Goal: Information Seeking & Learning: Learn about a topic

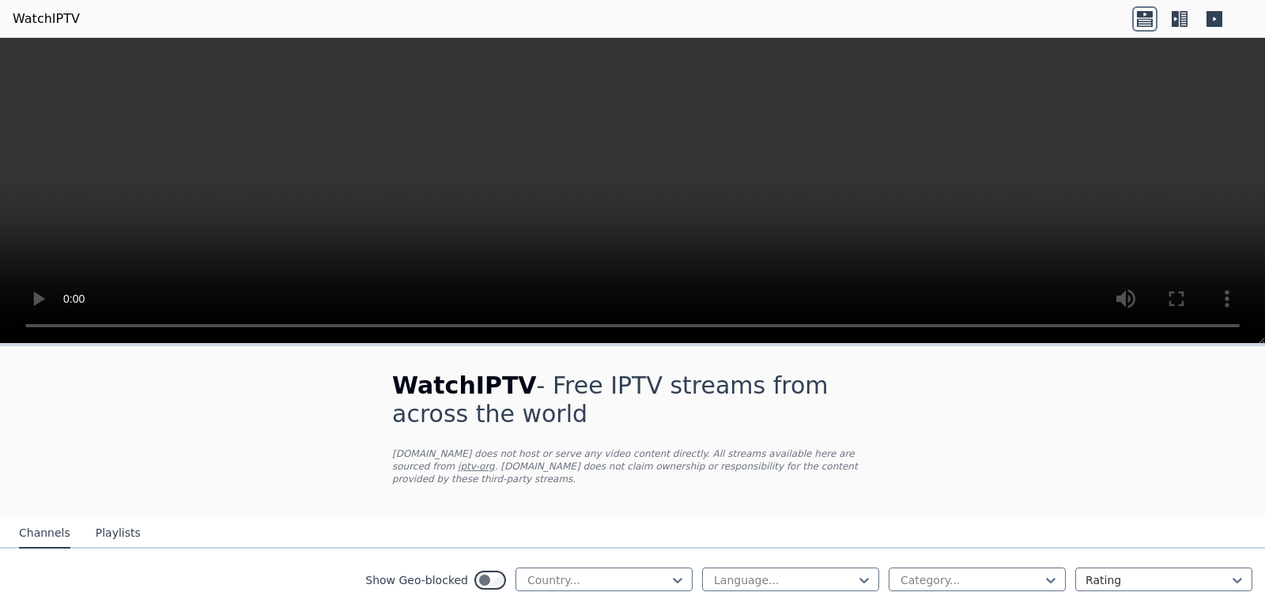
scroll to position [233, 0]
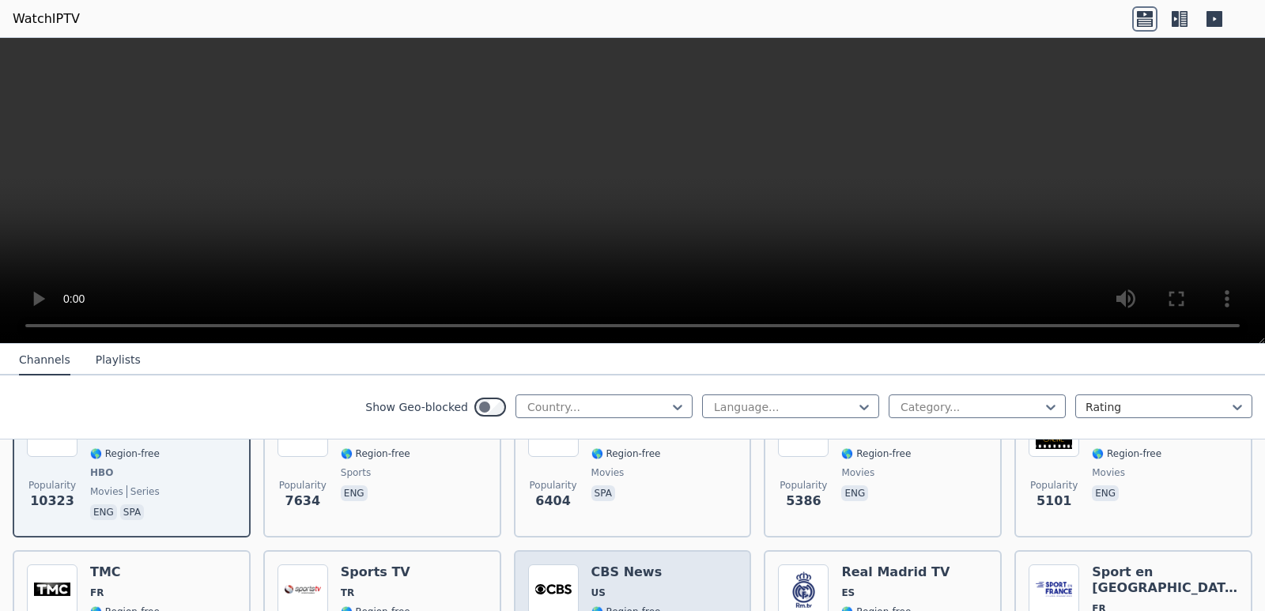
click at [613, 587] on span "US" at bounding box center [626, 593] width 71 height 13
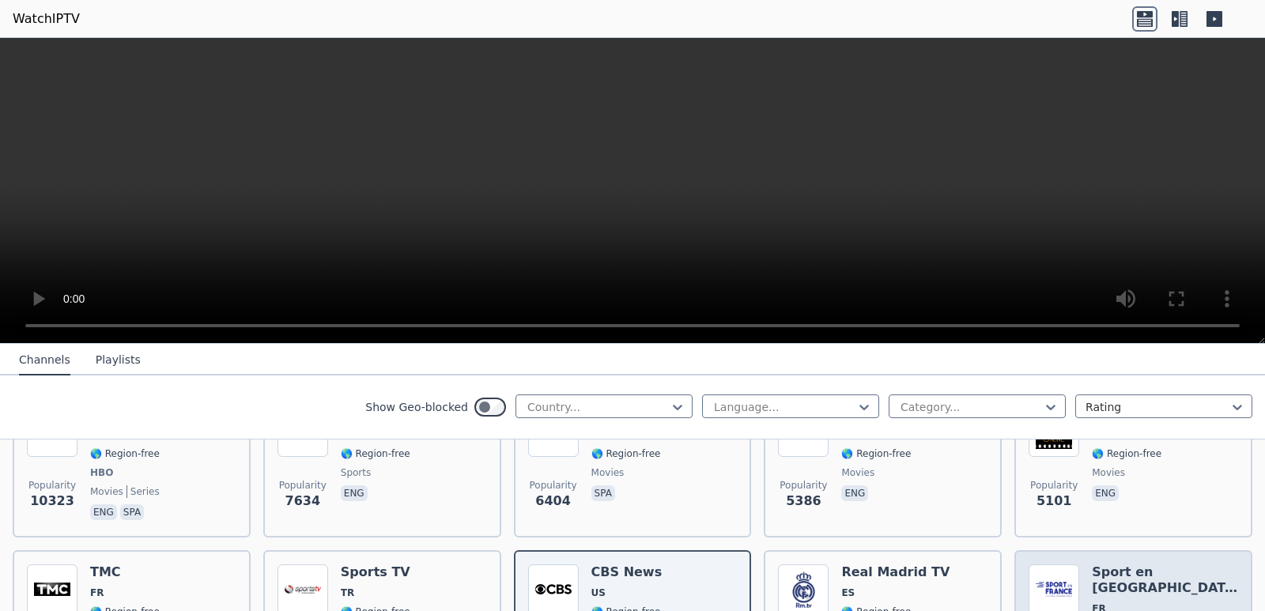
click at [1092, 565] on h6 "Sport en [GEOGRAPHIC_DATA]" at bounding box center [1165, 581] width 146 height 32
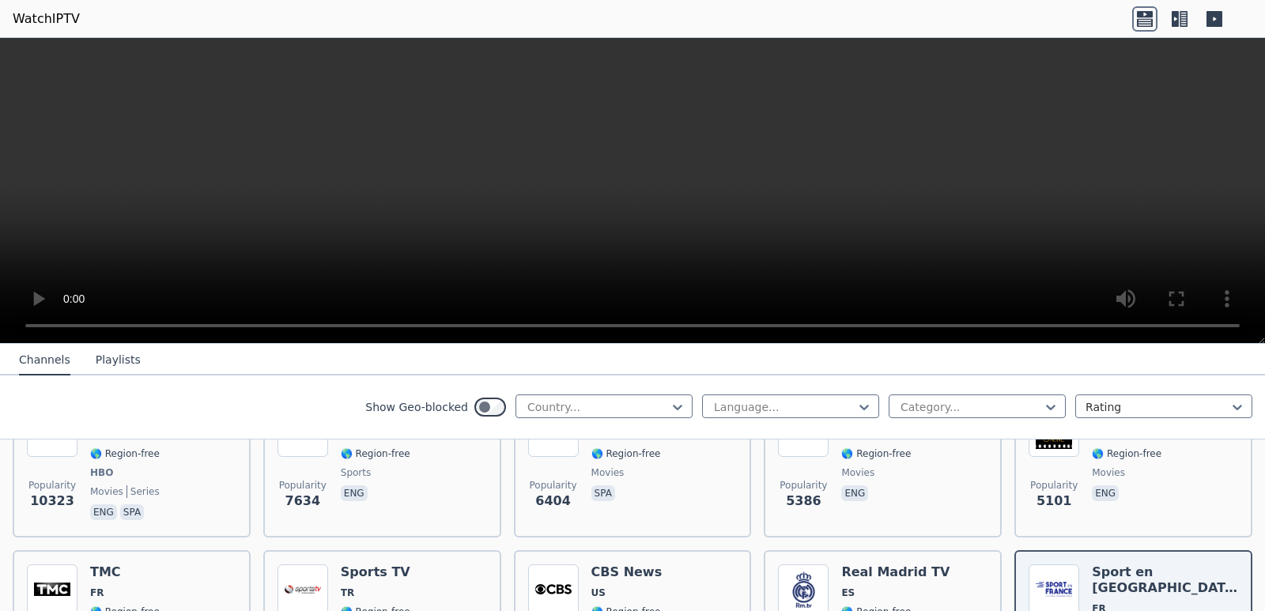
scroll to position [467, 0]
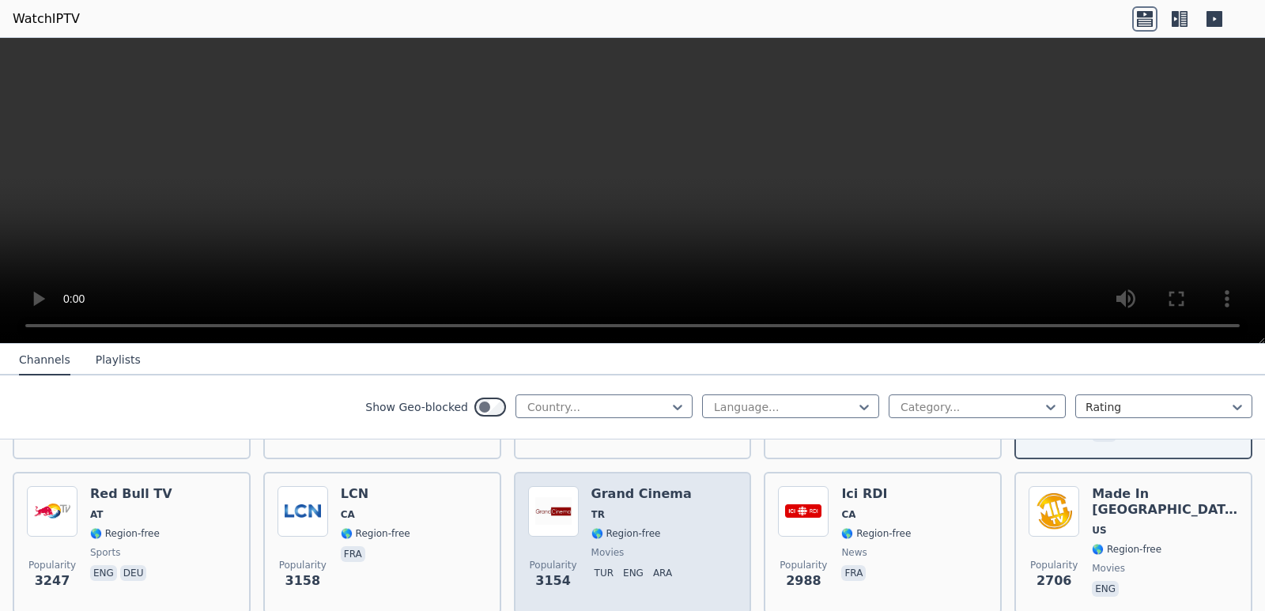
click at [686, 526] on div "Popularity 3154 Grand Cinema TR 🌎 Region-free movies tur eng ara" at bounding box center [633, 543] width 210 height 114
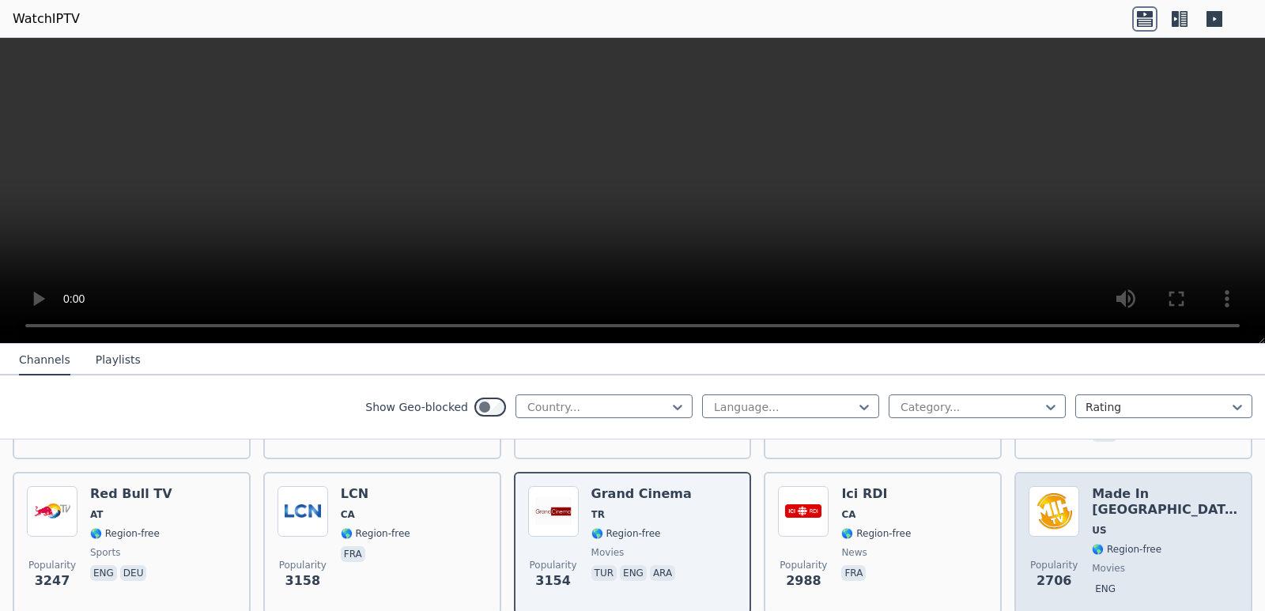
click at [1092, 543] on span "🌎 Region-free" at bounding box center [1127, 549] width 70 height 13
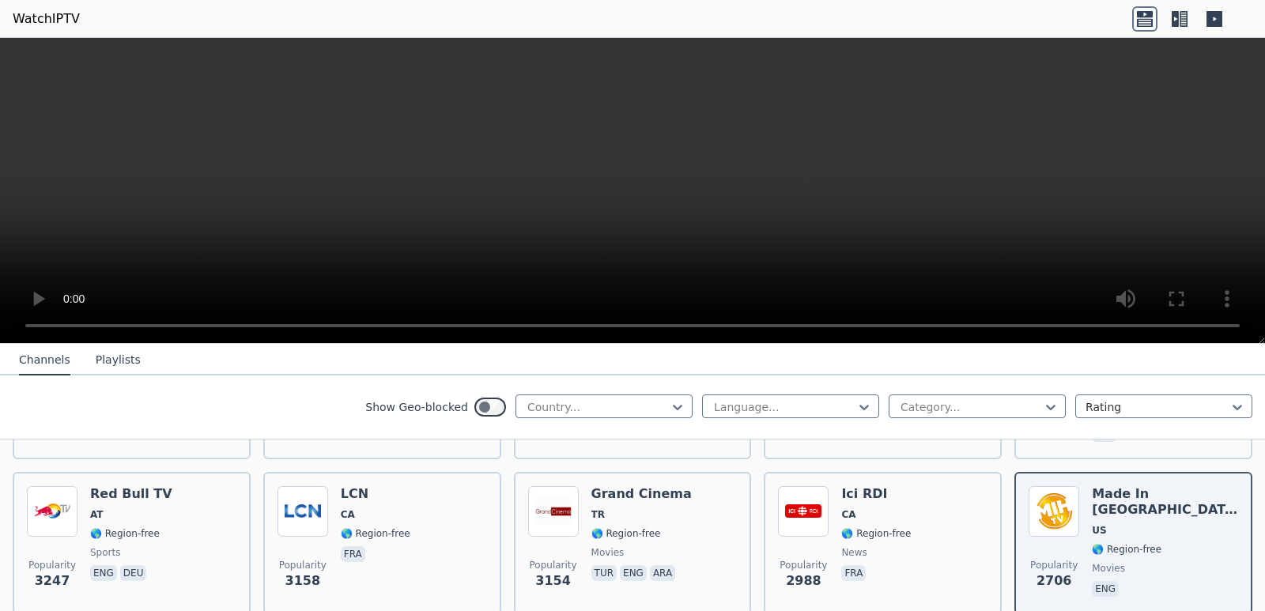
scroll to position [700, 0]
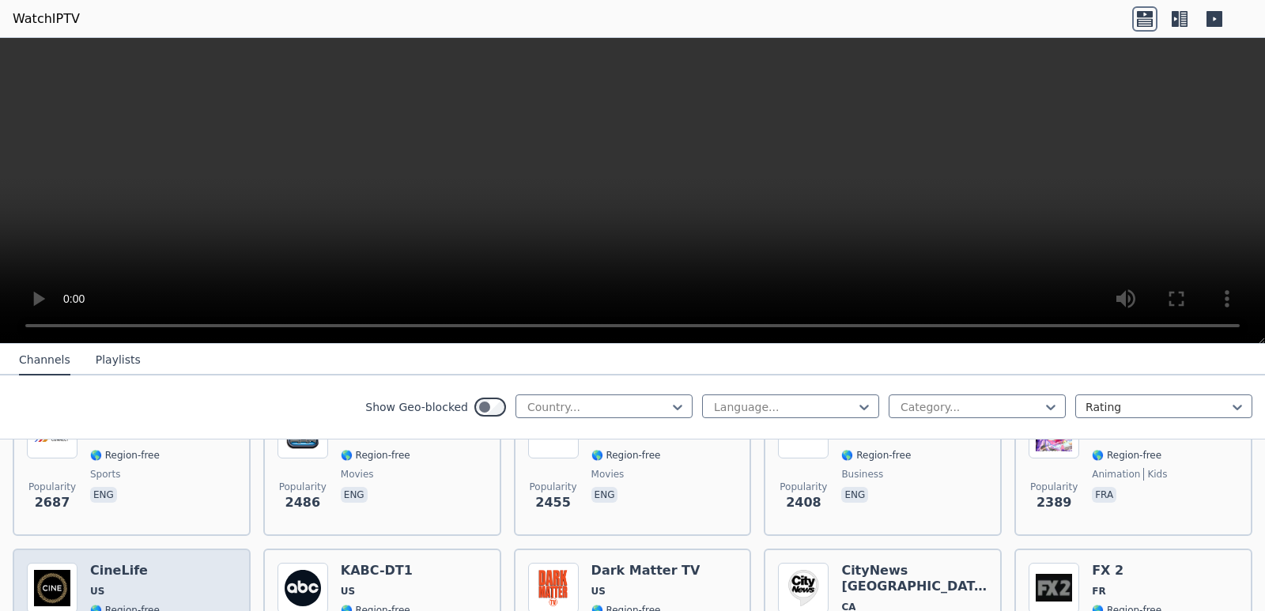
click at [168, 591] on div "Popularity 2383 CineLife US 🌎 Region-free lifestyle eng" at bounding box center [132, 621] width 210 height 117
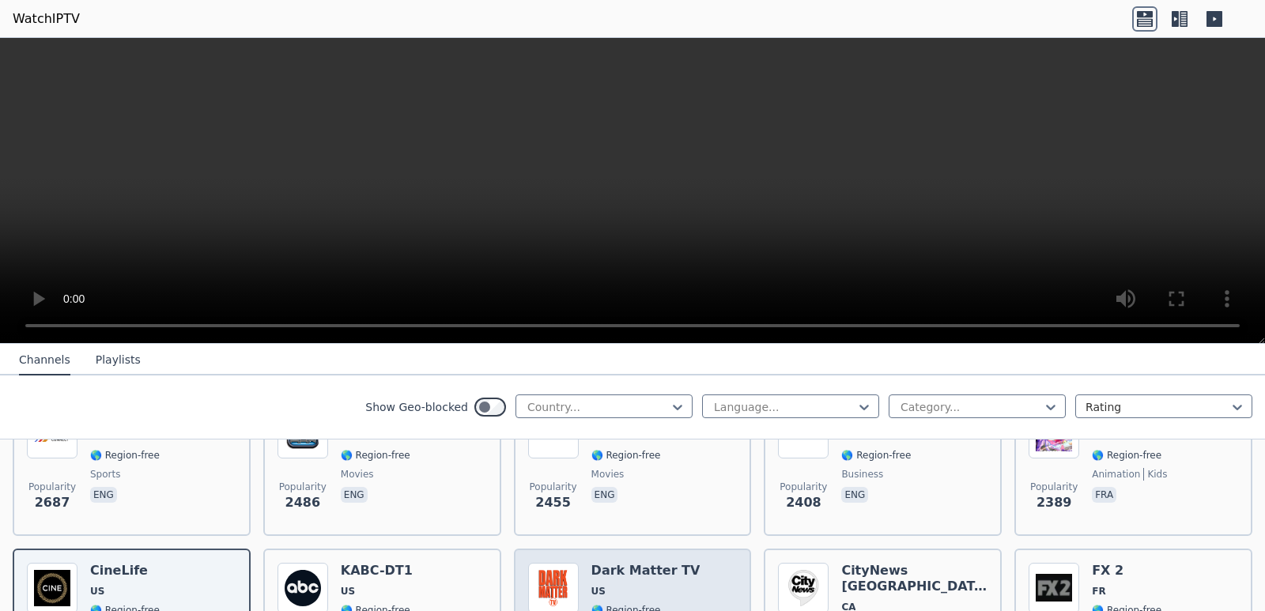
click at [564, 549] on div "Popularity 2349 Dark Matter TV US 🌎 Region-free series eng" at bounding box center [633, 621] width 238 height 145
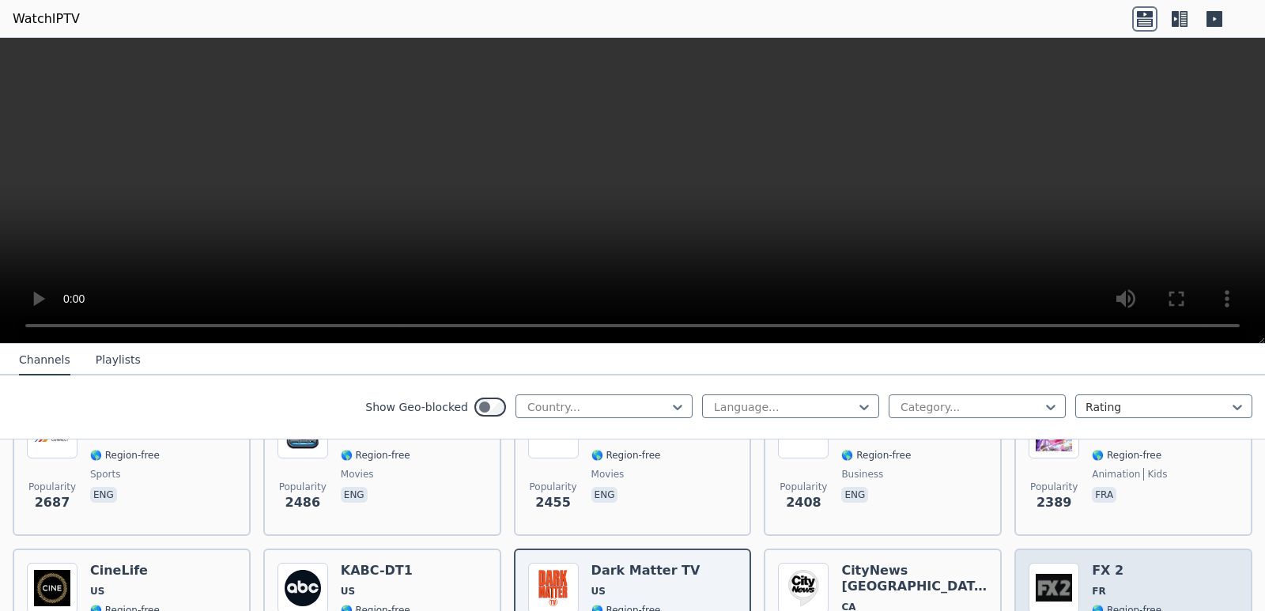
click at [1158, 563] on h6 "FX 2" at bounding box center [1135, 571] width 86 height 16
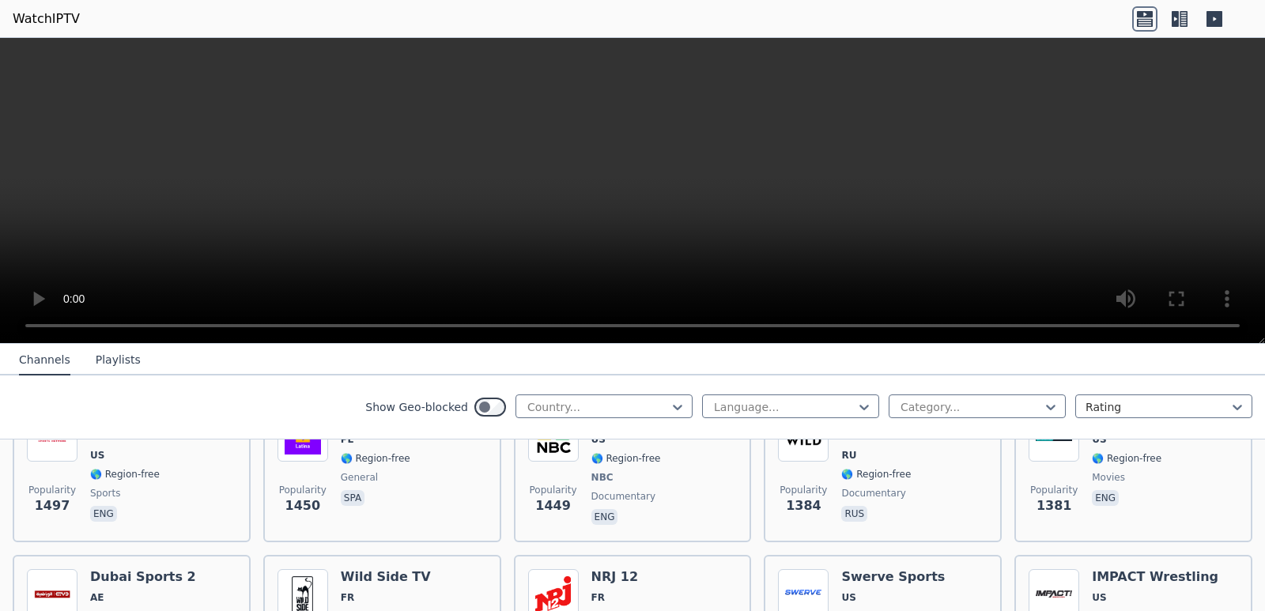
scroll to position [1866, 0]
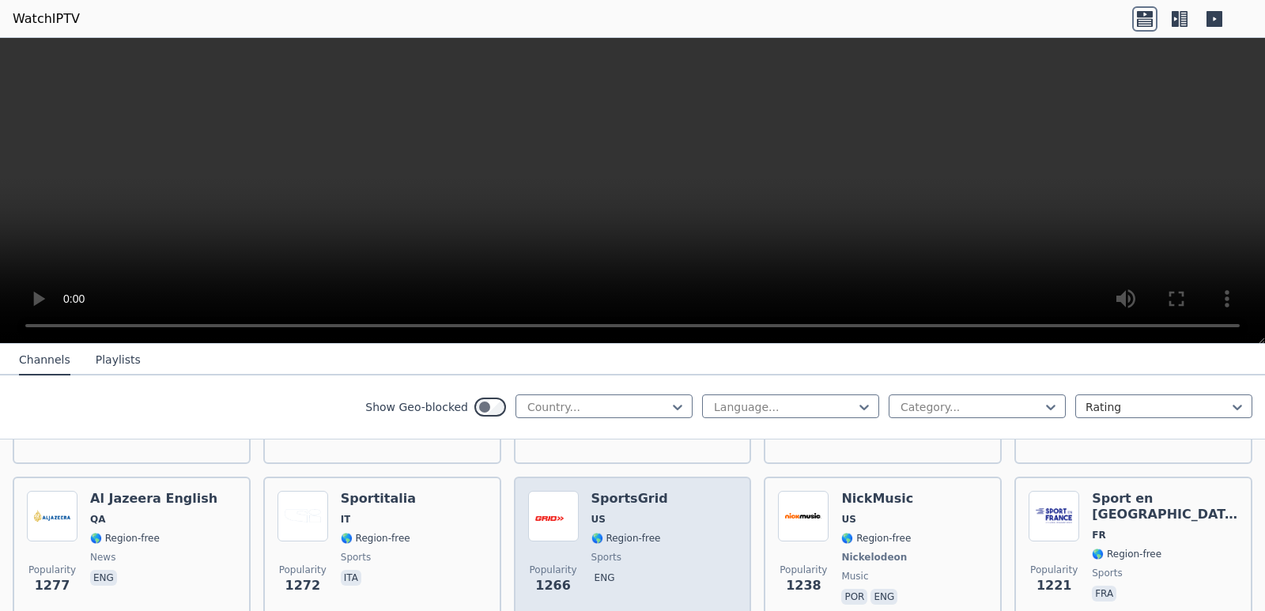
click at [652, 538] on div "Popularity 1266 SportsGrid US 🌎 Region-free sports eng" at bounding box center [633, 549] width 210 height 117
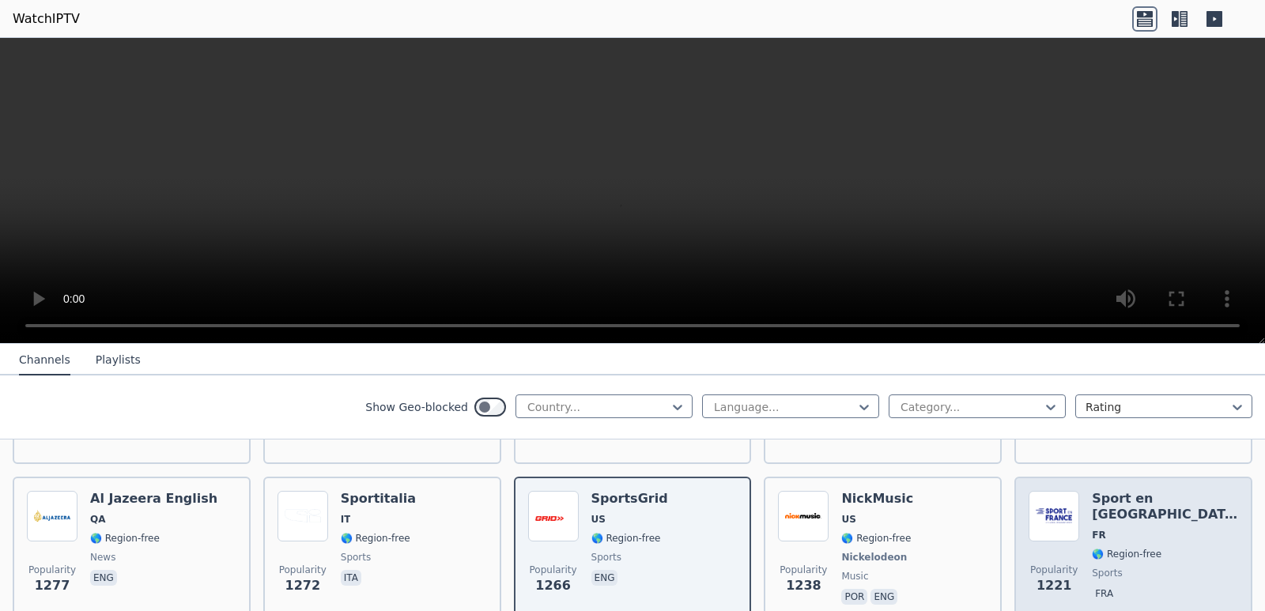
click at [1078, 514] on div "Popularity 1221 Sport en [GEOGRAPHIC_DATA] FR 🌎 Region-free sports fra" at bounding box center [1134, 549] width 210 height 117
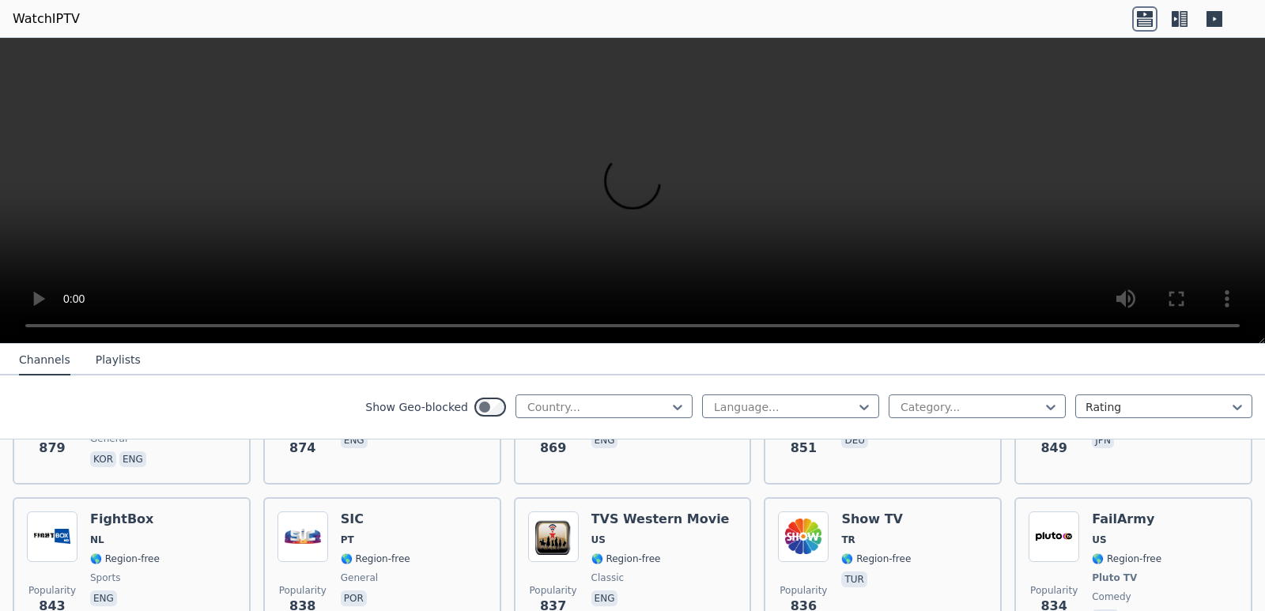
scroll to position [3499, 0]
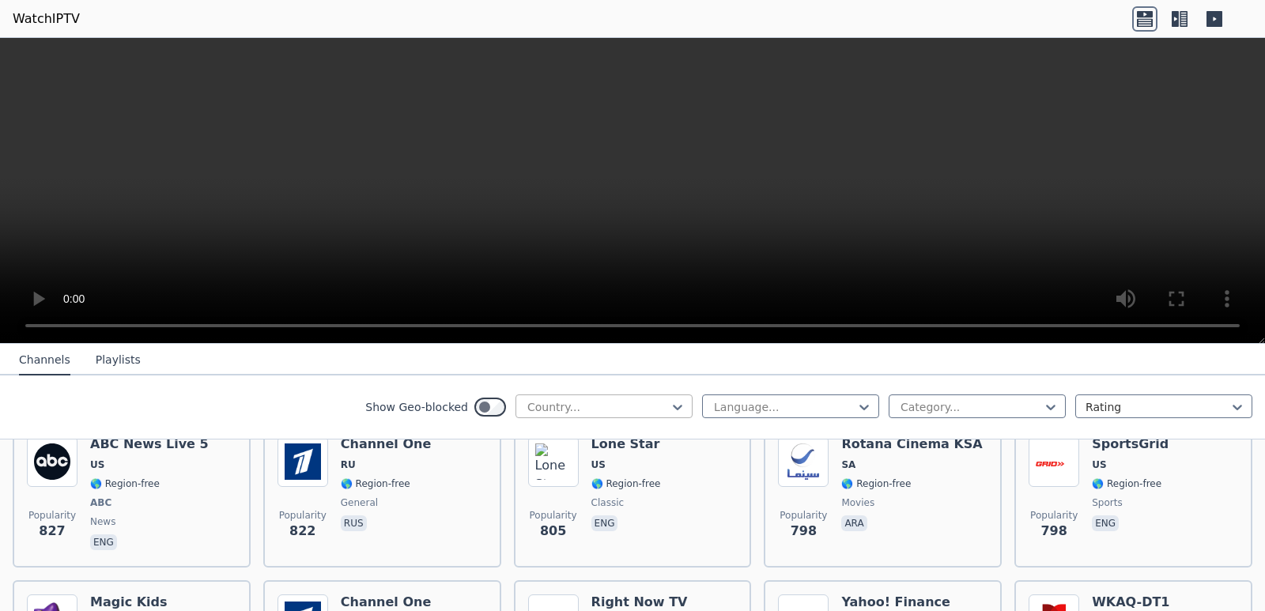
click at [670, 416] on div at bounding box center [678, 407] width 16 height 24
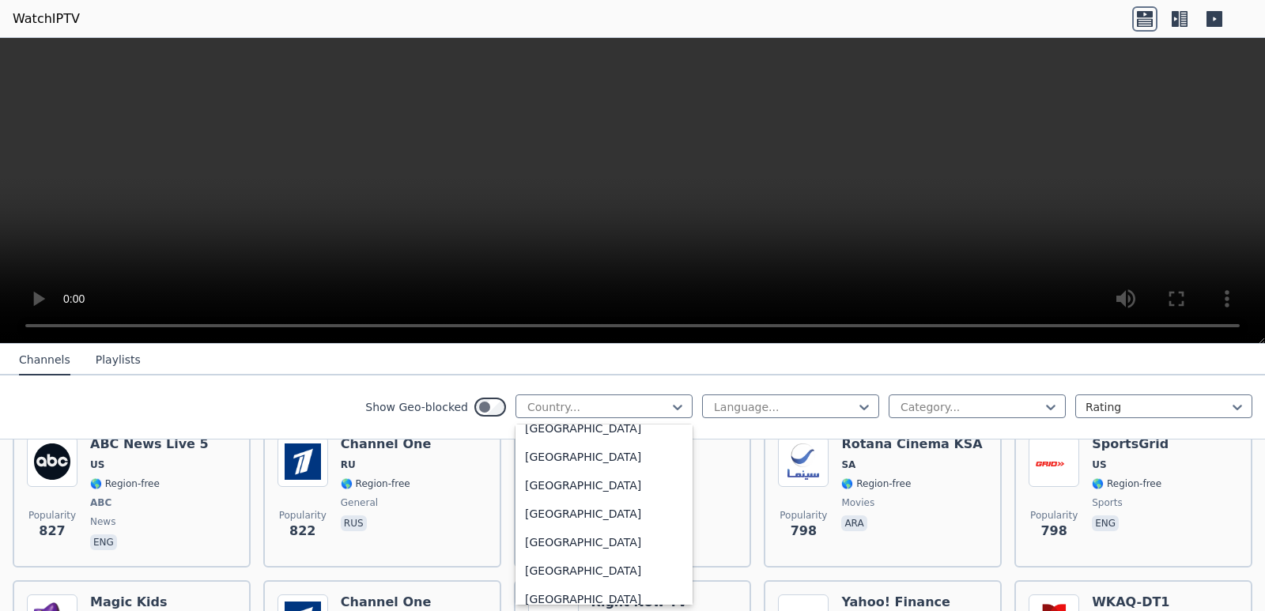
scroll to position [2380, 0]
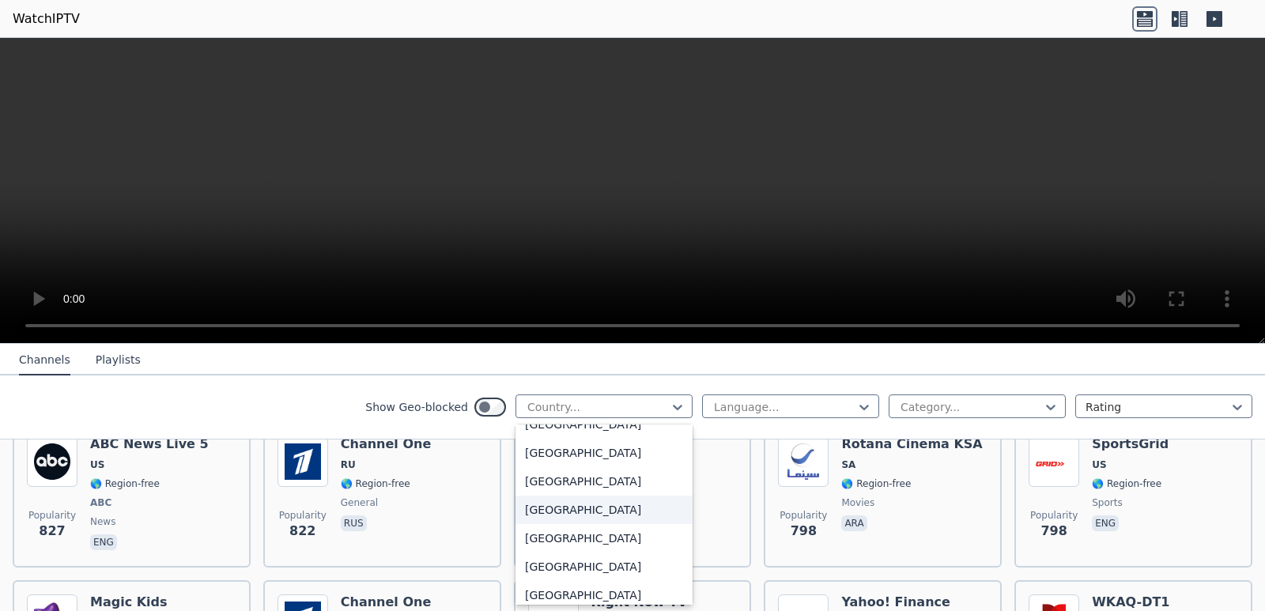
click at [580, 524] on div "[GEOGRAPHIC_DATA]" at bounding box center [604, 510] width 177 height 28
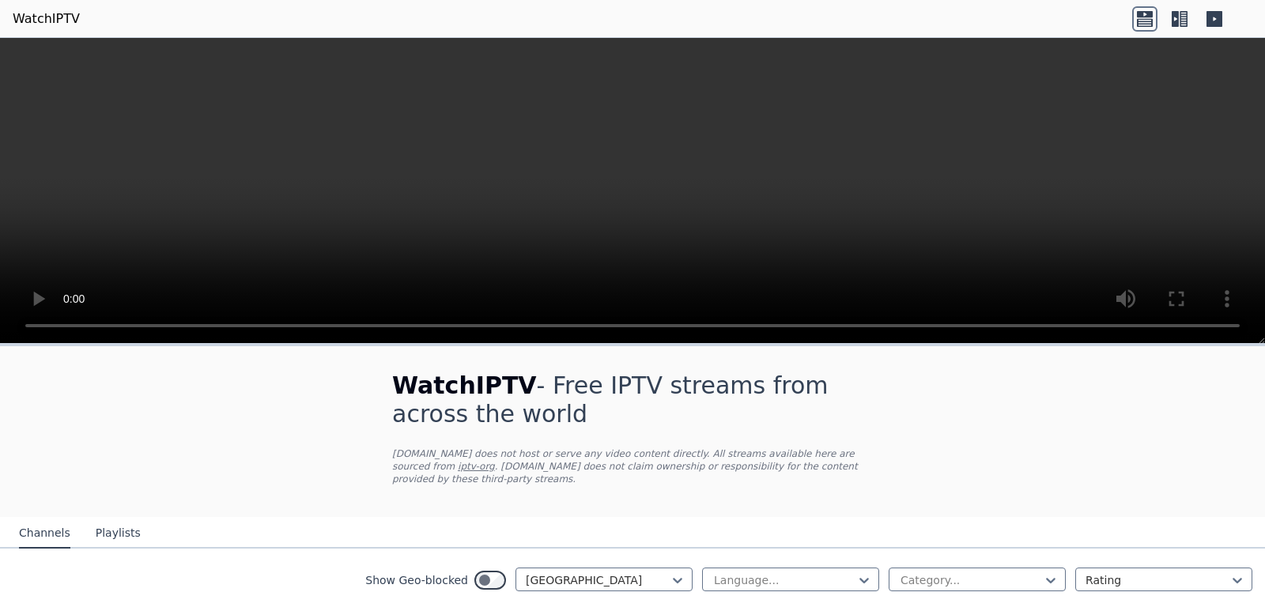
scroll to position [233, 0]
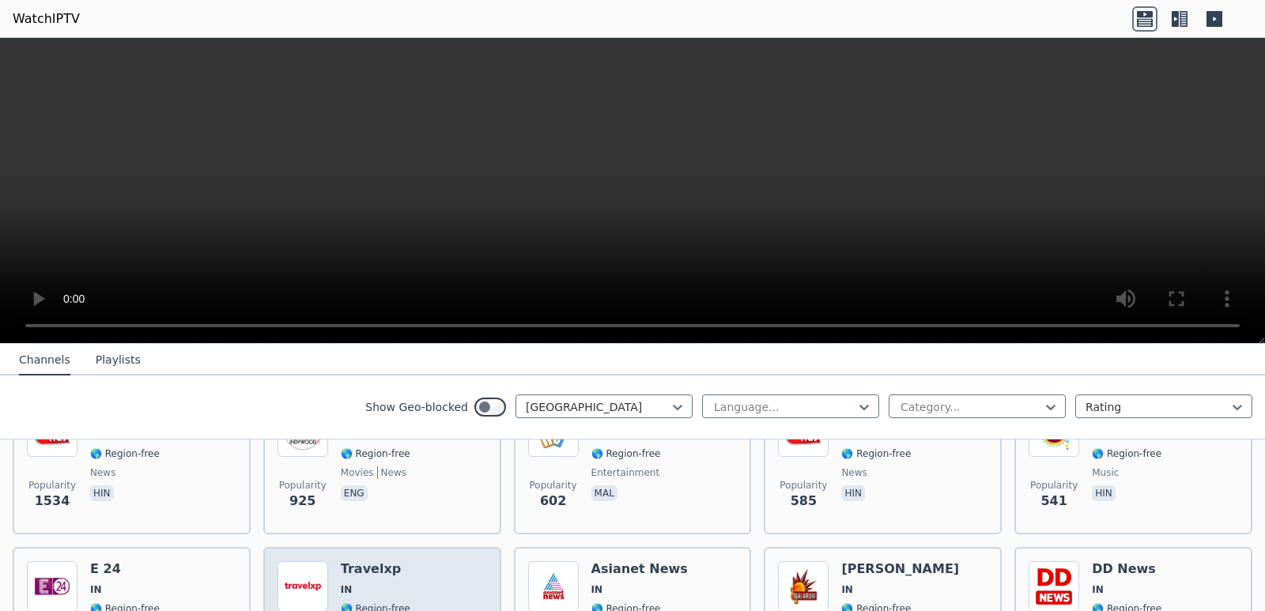
click at [449, 562] on div "Popularity 494 Travelxp IN 🌎 Region-free travel eng" at bounding box center [383, 619] width 210 height 117
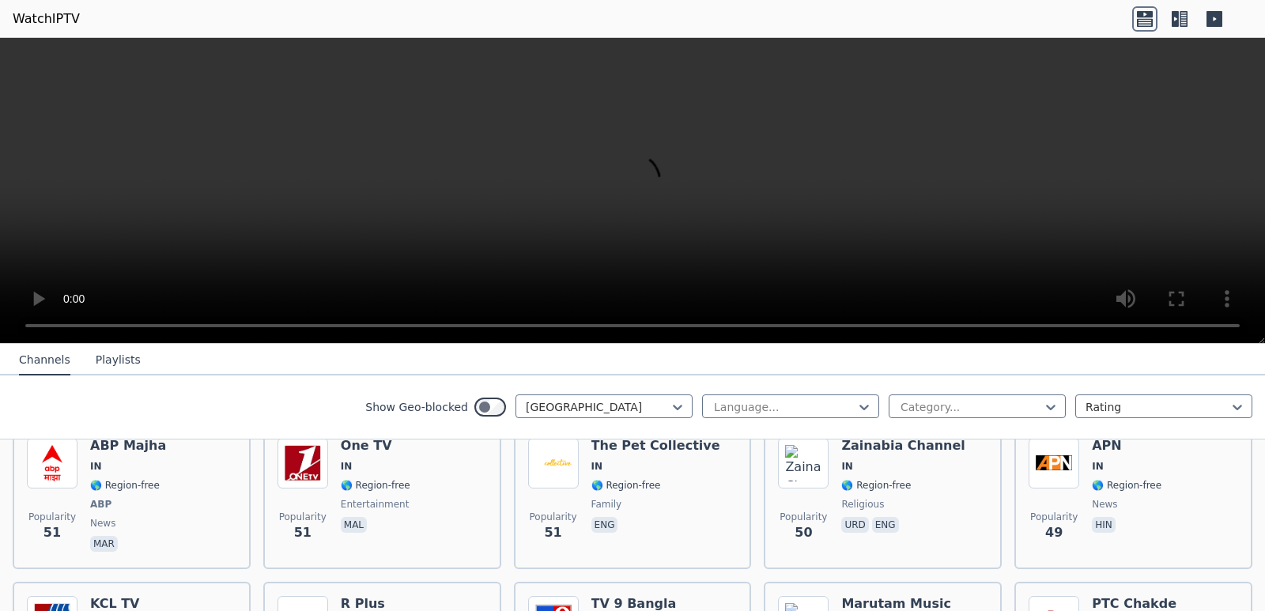
scroll to position [2333, 0]
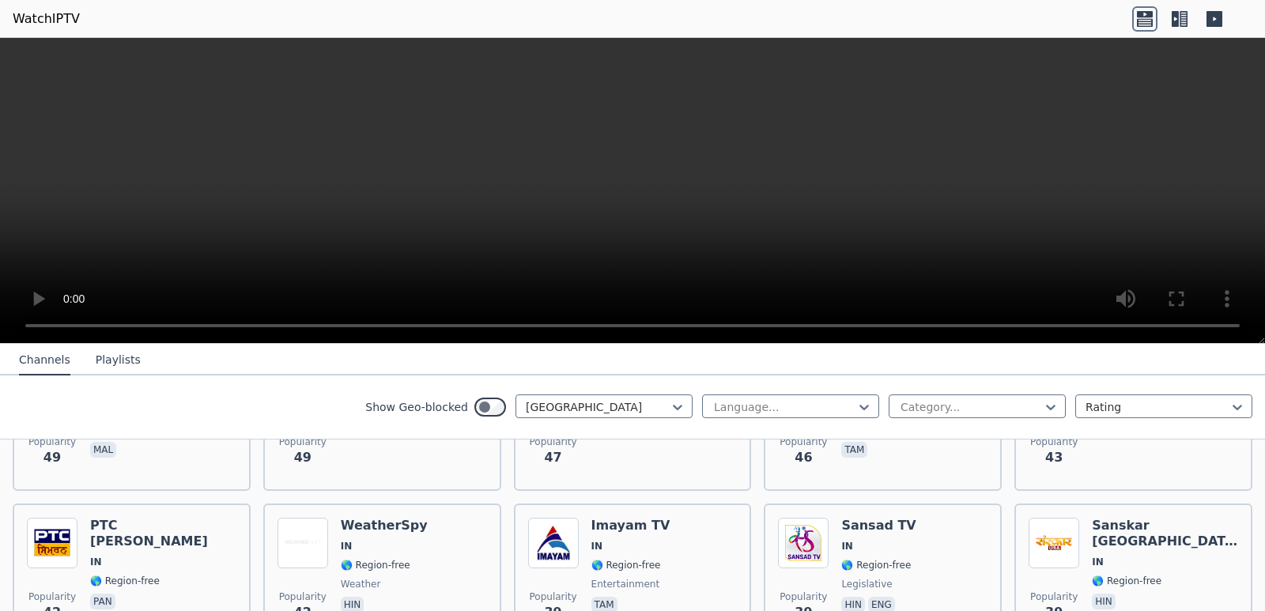
click at [1252, 502] on div "Popularity 1534 Aaj Tak IN 🌎 Region-free news hin Popularity 925 Indywood TV IN…" at bounding box center [632, 478] width 1265 height 4396
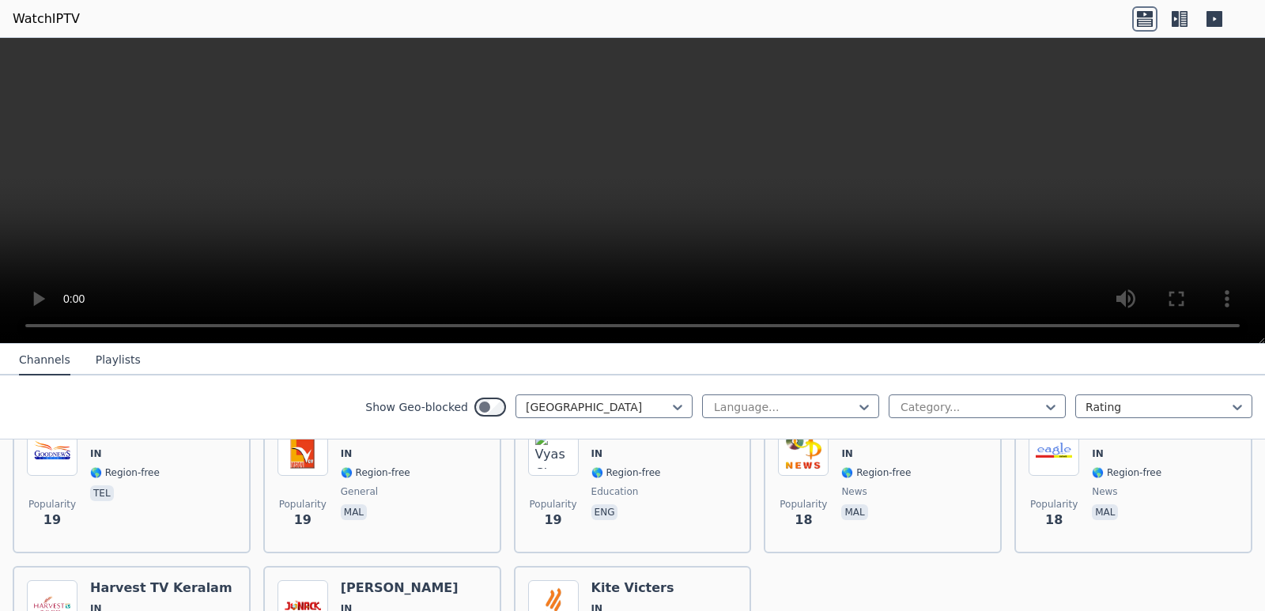
scroll to position [4210, 0]
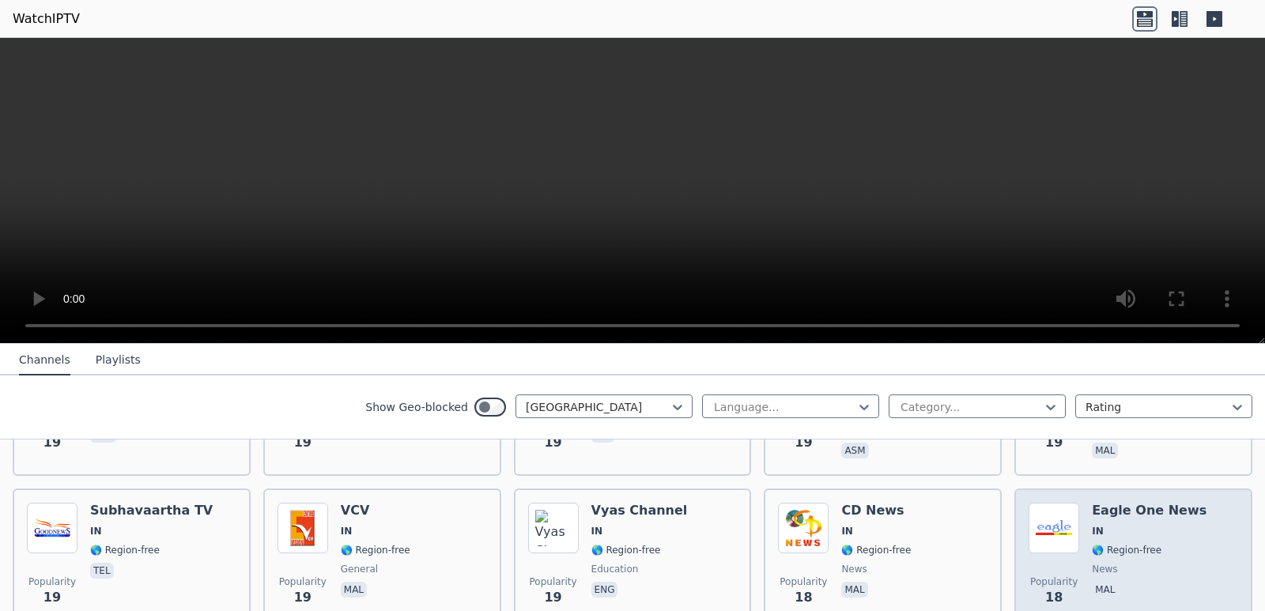
click at [1156, 544] on span "🌎 Region-free" at bounding box center [1149, 550] width 115 height 13
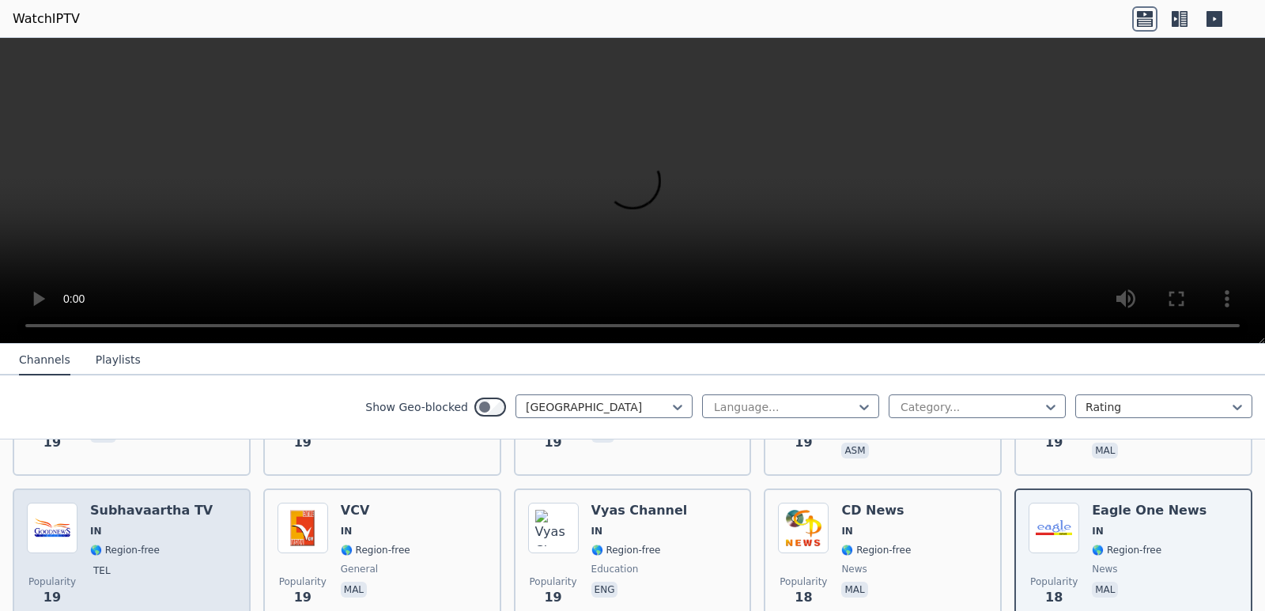
click at [165, 565] on div "Subhavaartha TV IN 🌎 Region-free tel" at bounding box center [151, 560] width 123 height 114
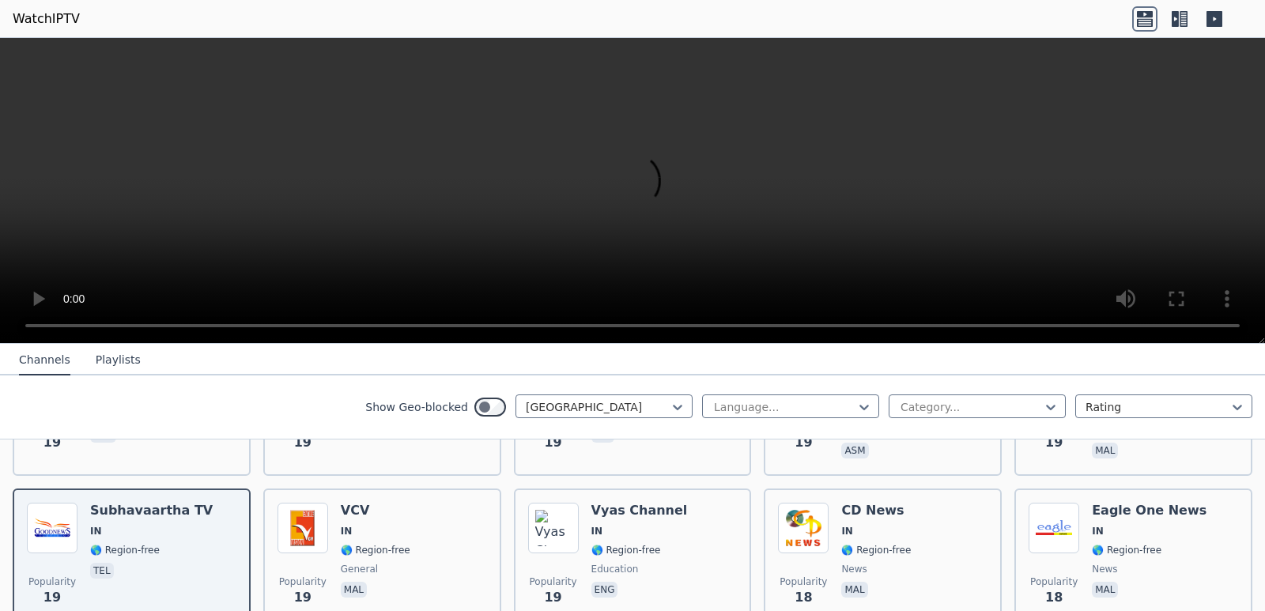
click at [795, 421] on div "Show Geo-blocked India Language... Category... Rating" at bounding box center [632, 408] width 1265 height 64
click at [808, 406] on div at bounding box center [784, 407] width 144 height 16
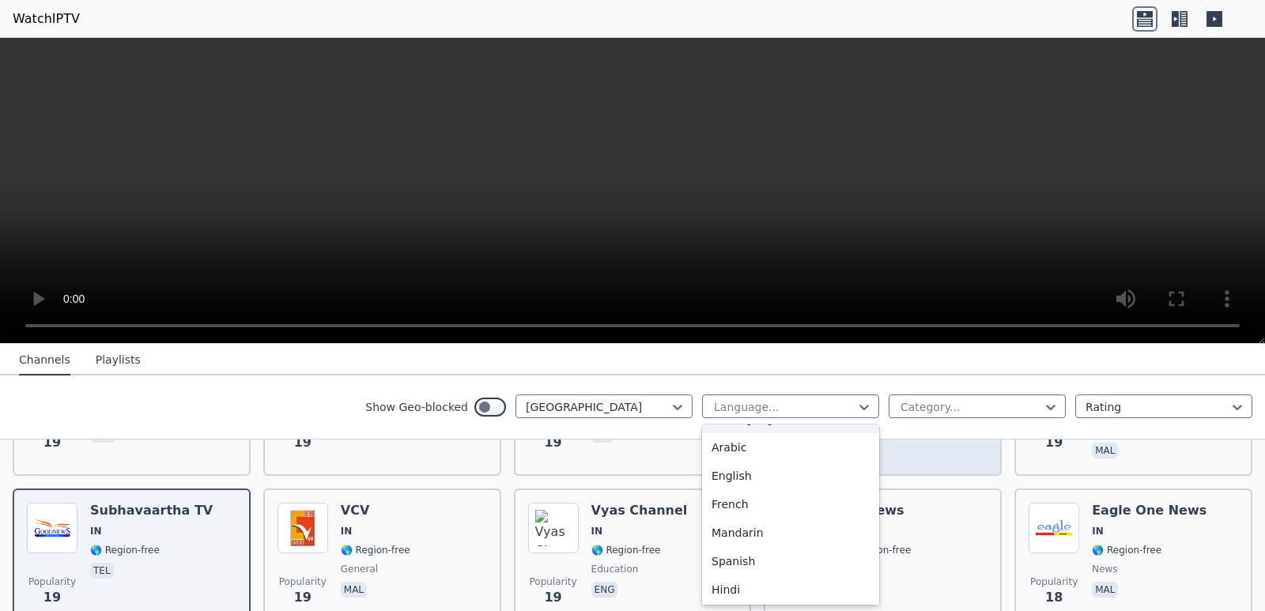
scroll to position [0, 0]
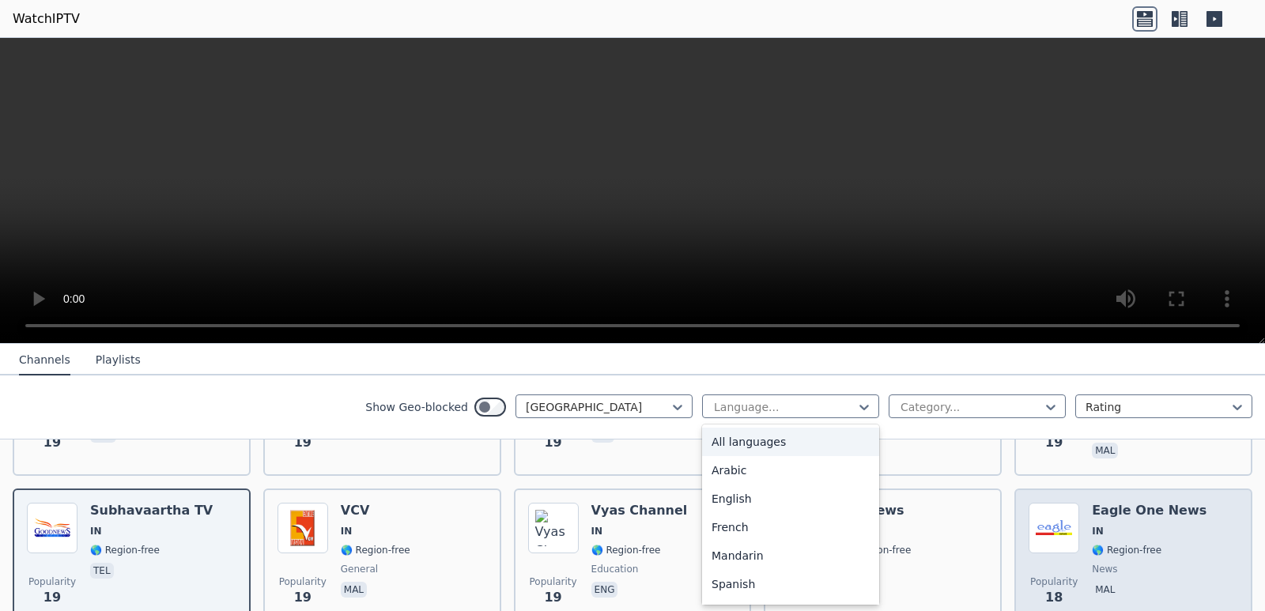
click at [1237, 504] on div "Popularity 18 Eagle One News IN 🌎 Region-free news mal" at bounding box center [1133, 560] width 238 height 142
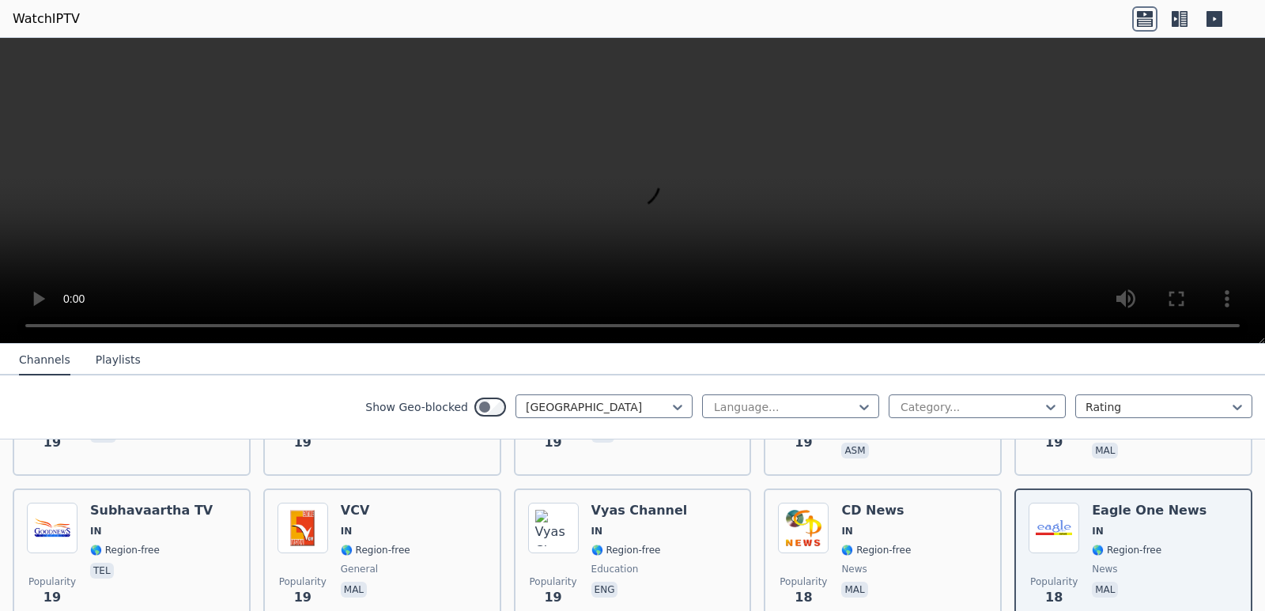
scroll to position [3977, 0]
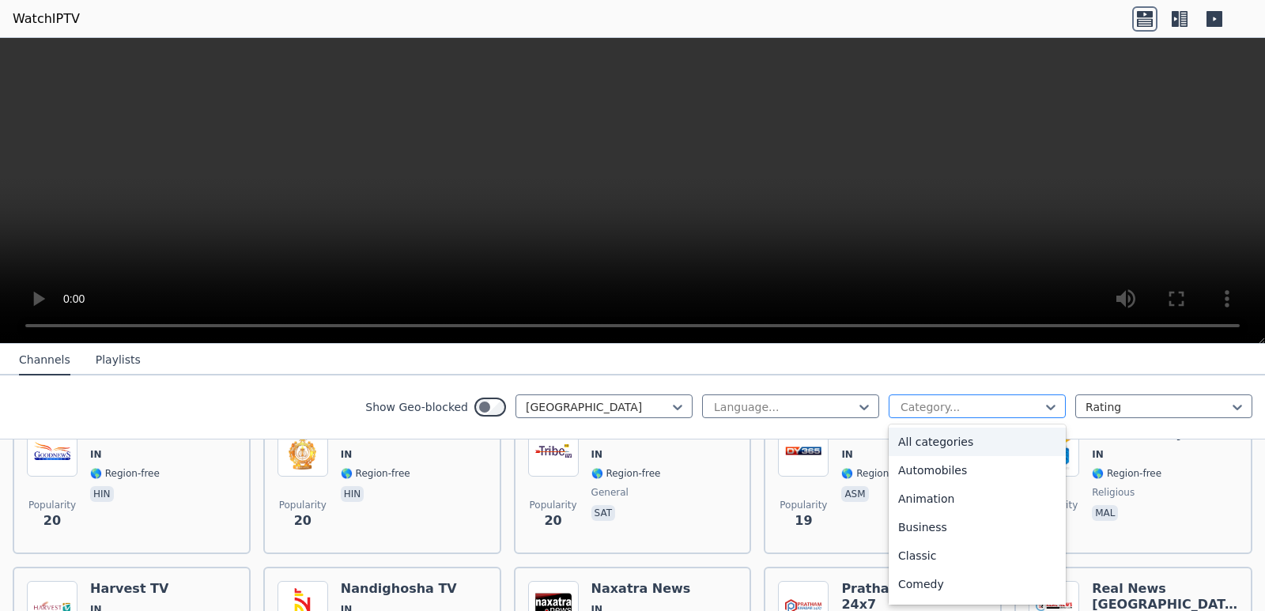
click at [962, 400] on div at bounding box center [971, 407] width 144 height 16
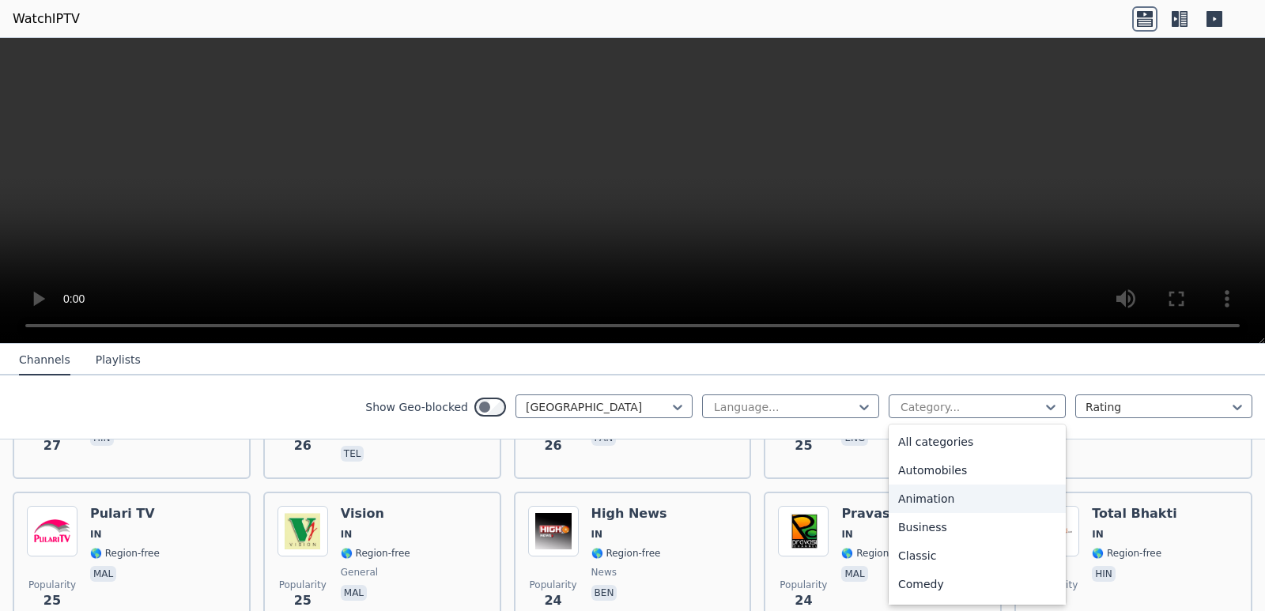
scroll to position [3044, 0]
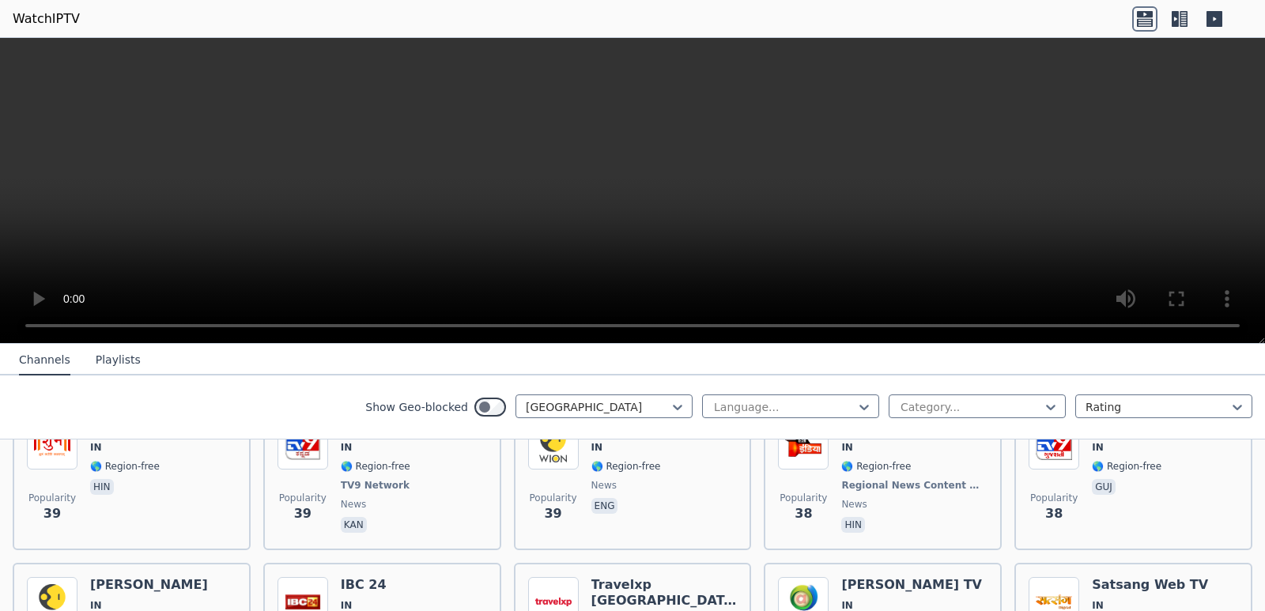
scroll to position [2578, 0]
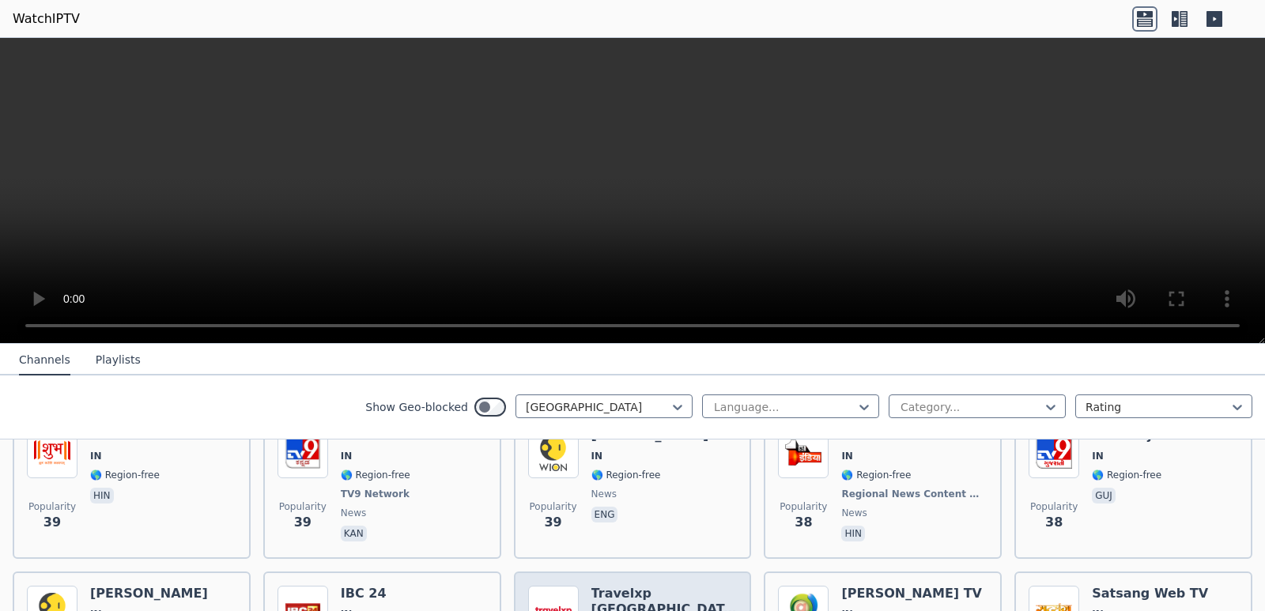
click at [647, 586] on h6 "Travelxp [GEOGRAPHIC_DATA]" at bounding box center [664, 602] width 146 height 32
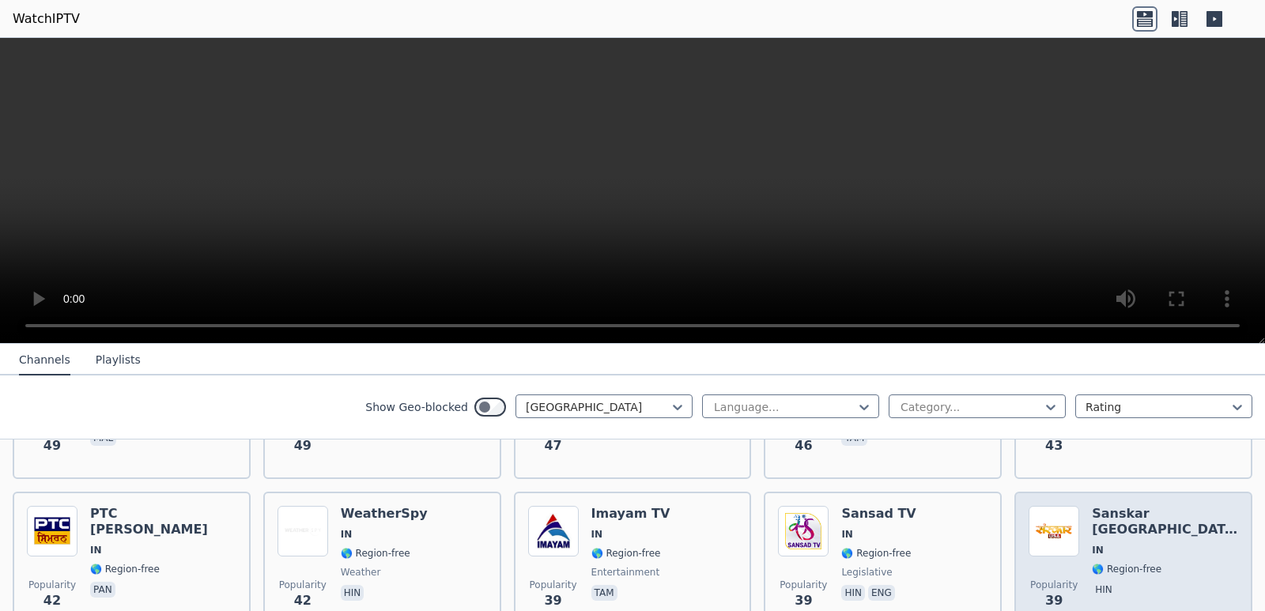
click at [1151, 506] on div "Sanskar USA IN 🌎 Region-free hin" at bounding box center [1165, 563] width 146 height 114
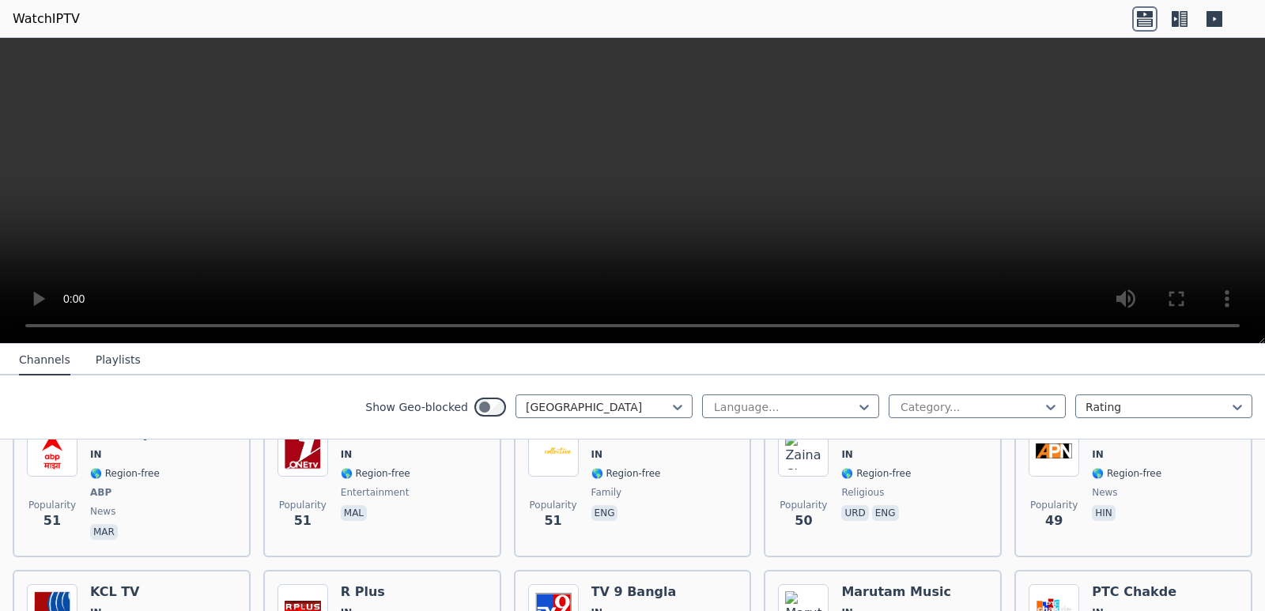
scroll to position [1878, 0]
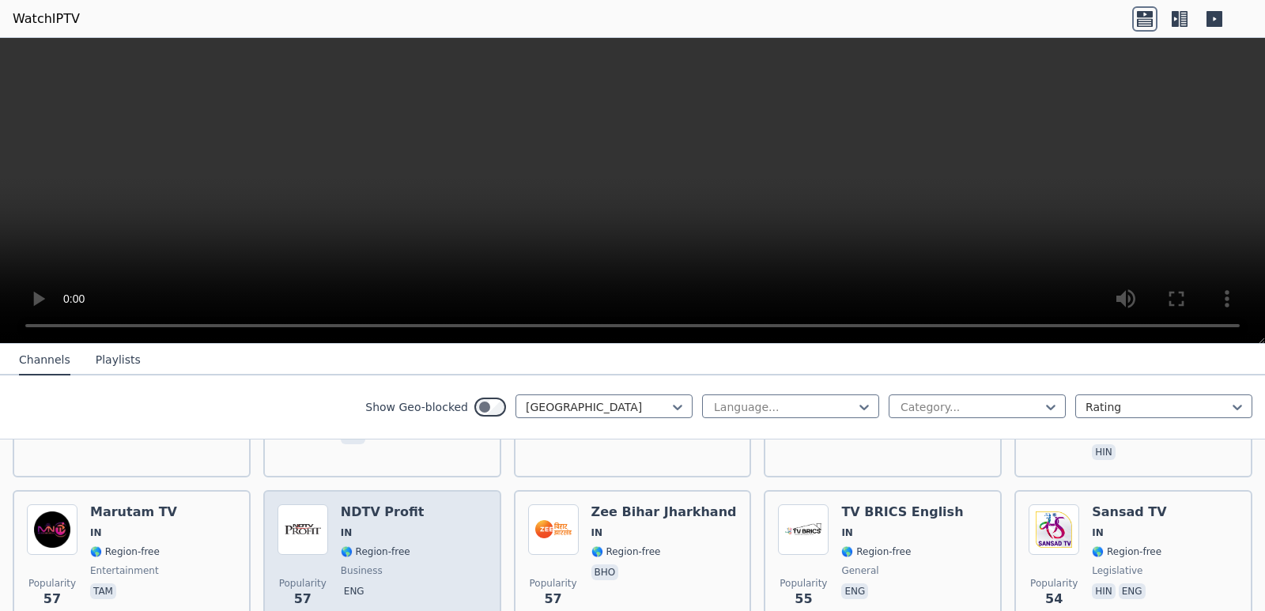
click at [418, 504] on div "Popularity 57 NDTV Profit IN 🌎 Region-free business eng" at bounding box center [383, 561] width 210 height 114
